Goal: Transaction & Acquisition: Purchase product/service

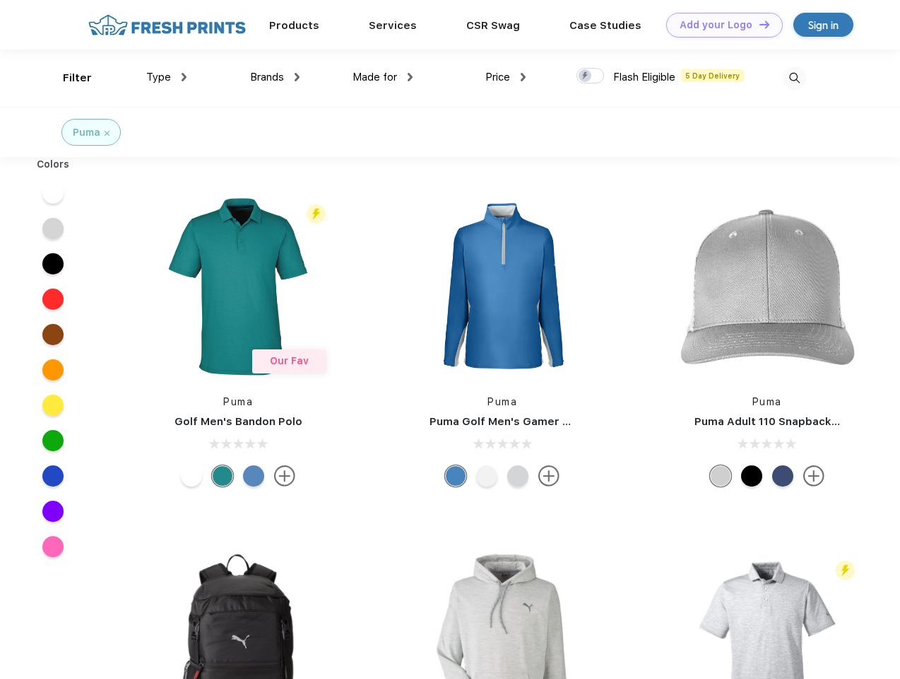
scroll to position [1, 0]
click at [719, 24] on link "Add your Logo Design Tool" at bounding box center [724, 24] width 117 height 25
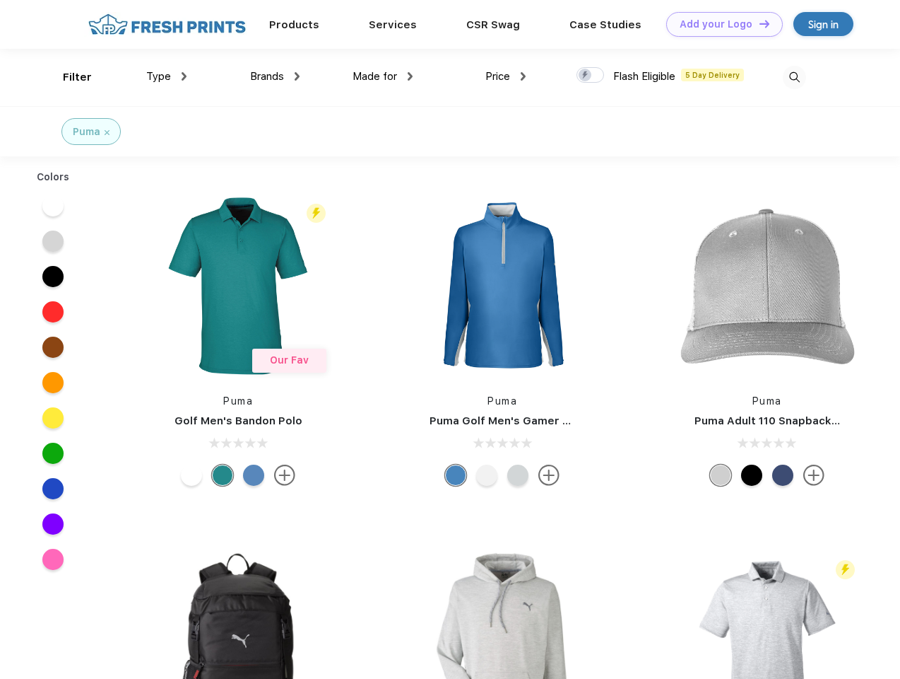
click at [0, 0] on div "Design Tool" at bounding box center [0, 0] width 0 height 0
click at [758, 23] on link "Add your Logo Design Tool" at bounding box center [724, 24] width 117 height 25
click at [68, 77] on div "Filter" at bounding box center [77, 77] width 29 height 16
click at [167, 76] on span "Type" at bounding box center [158, 76] width 25 height 13
click at [275, 76] on span "Brands" at bounding box center [267, 76] width 34 height 13
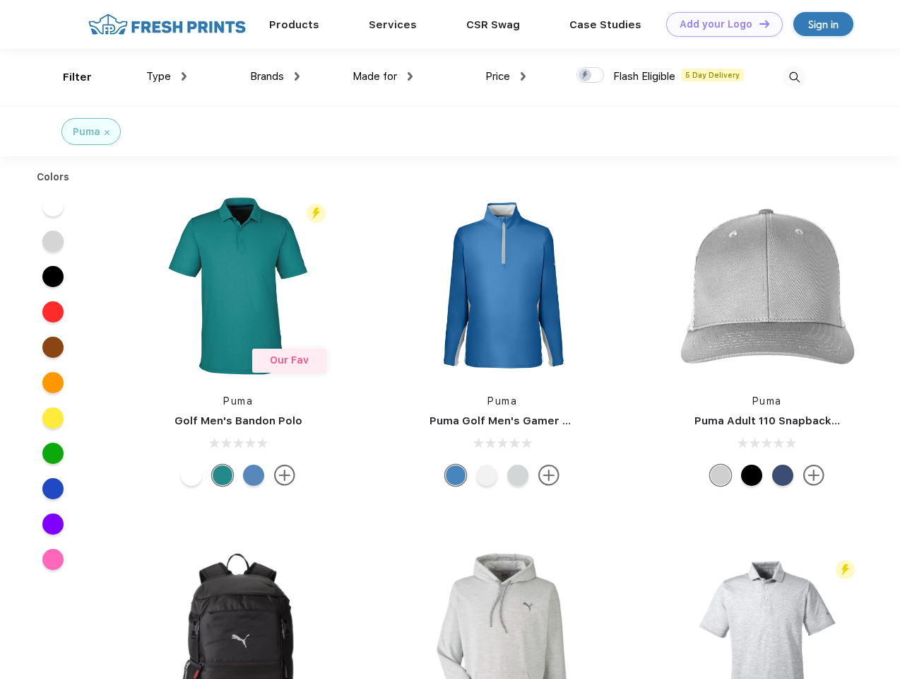
click at [383, 76] on span "Made for" at bounding box center [375, 76] width 45 height 13
click at [506, 76] on span "Price" at bounding box center [498, 76] width 25 height 13
click at [591, 76] on div at bounding box center [591, 75] width 28 height 16
click at [586, 76] on input "checkbox" at bounding box center [581, 70] width 9 height 9
click at [794, 77] on img at bounding box center [794, 77] width 23 height 23
